Goal: Obtain resource: Download file/media

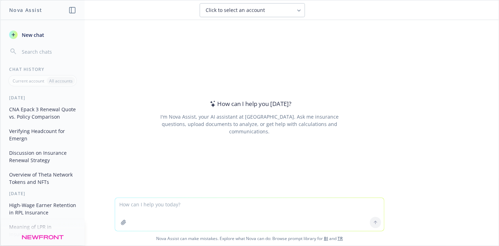
click at [176, 214] on textarea at bounding box center [249, 214] width 269 height 33
type textarea "clean up this email"
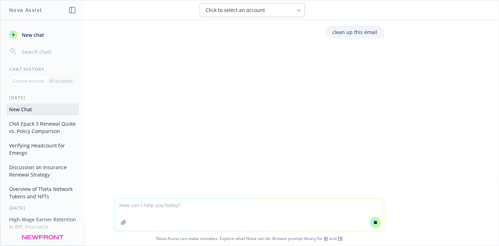
paste textarea "We wanted to follow up on our question. Can you please advise on Project Tribe …"
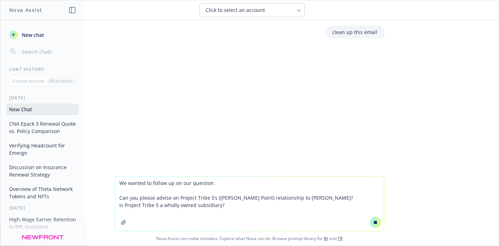
type textarea "We wanted to follow up on our question. Can you please advise on Project Tribe …"
click at [373, 221] on icon at bounding box center [375, 222] width 5 height 5
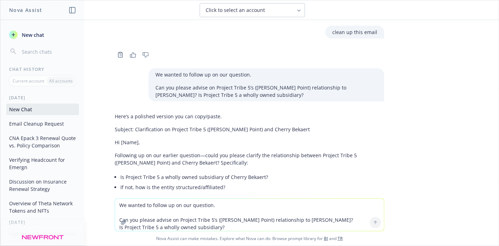
scroll to position [52, 0]
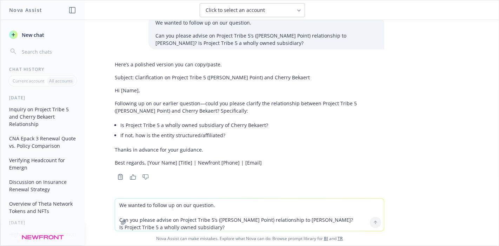
click at [218, 207] on textarea "We wanted to follow up on our question. Can you please advise on Project Tribe …" at bounding box center [249, 214] width 269 height 32
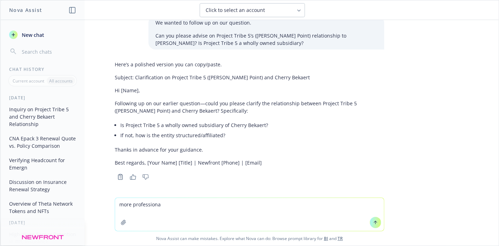
type textarea "more professional"
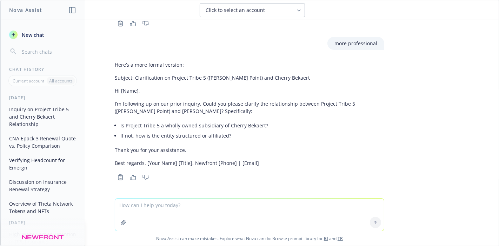
scroll to position [205, 0]
click at [185, 140] on li "If not, how is the entity structured or affiliated?" at bounding box center [252, 135] width 264 height 10
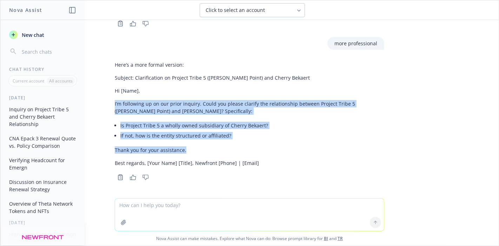
drag, startPoint x: 184, startPoint y: 150, endPoint x: 101, endPoint y: 103, distance: 95.8
click at [101, 103] on div "clean up this email Copy to clipboard Thumbs up Thumbs down We wanted to follow…" at bounding box center [249, 109] width 498 height 178
copy div "I’m following up on our prior inquiry. Could you please clarify the relationshi…"
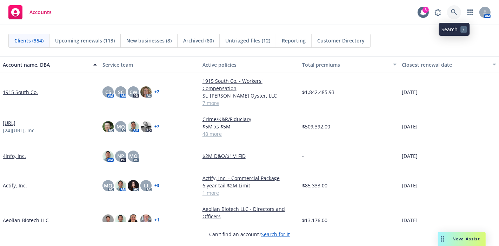
click at [453, 12] on icon at bounding box center [454, 12] width 6 height 6
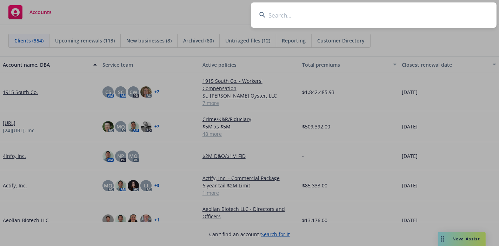
click at [322, 20] on input at bounding box center [373, 14] width 245 height 25
type input "clodian"
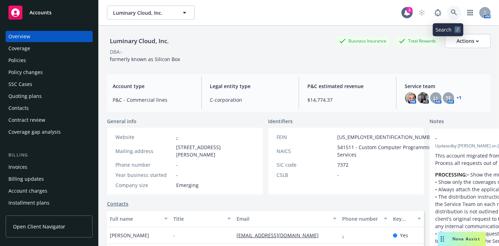
click at [451, 12] on icon at bounding box center [454, 12] width 6 height 6
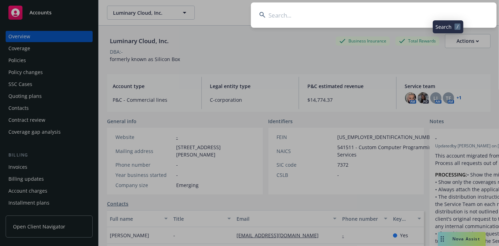
click at [413, 4] on input at bounding box center [373, 14] width 245 height 25
click at [408, 15] on input at bounding box center [373, 14] width 245 height 25
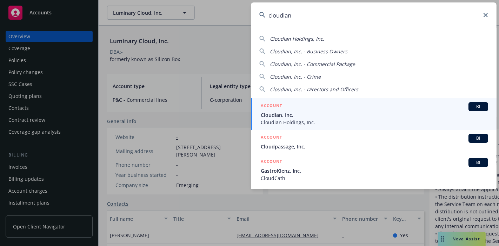
type input "cloudian"
click at [333, 114] on span "Cloudian, Inc." at bounding box center [374, 114] width 227 height 7
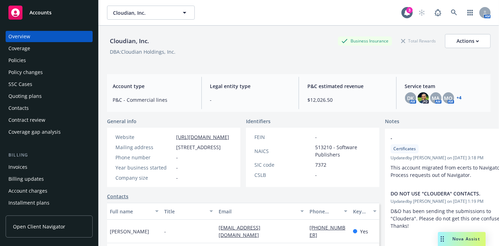
click at [16, 62] on div "Policies" at bounding box center [17, 60] width 18 height 11
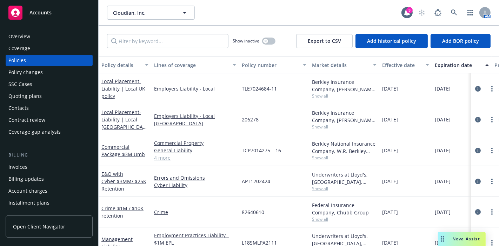
scroll to position [48, 0]
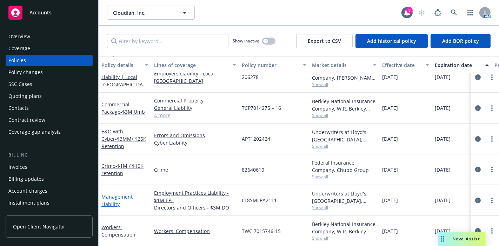
click at [115, 193] on link "Management Liability" at bounding box center [116, 200] width 31 height 14
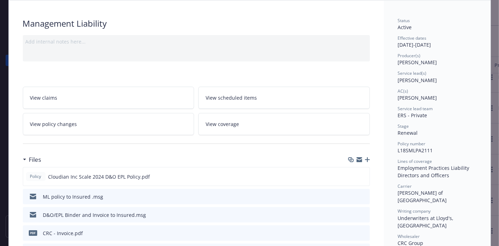
scroll to position [78, 0]
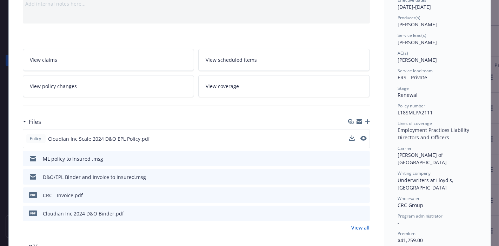
click at [129, 136] on span "Cloudian Inc Scale 2024 D&O EPL Policy.pdf" at bounding box center [99, 138] width 102 height 7
click at [360, 136] on icon "preview file" at bounding box center [362, 138] width 6 height 5
